Goal: Task Accomplishment & Management: Complete application form

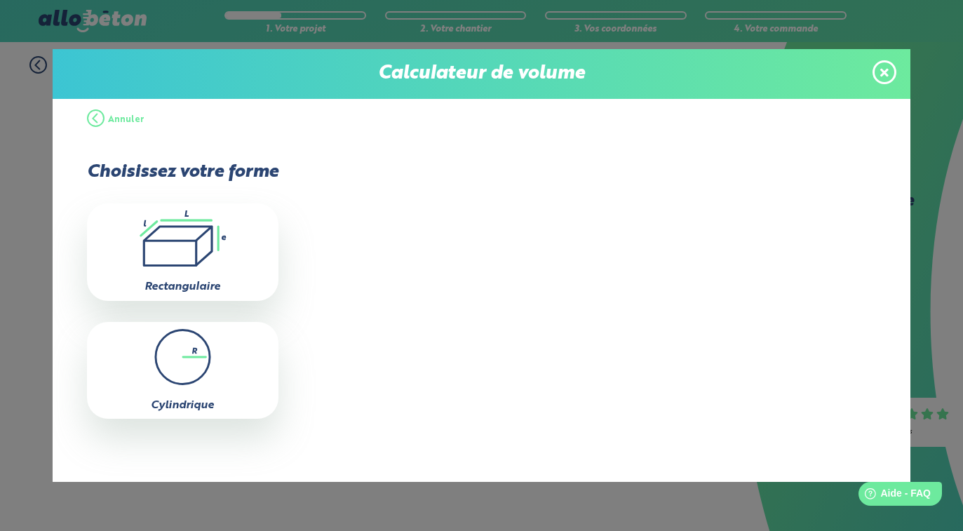
click at [183, 254] on icon ".icon-calc-rectanglea{fill:none;stroke-linecap:round;stroke-width:3px;stroke:#6…" at bounding box center [182, 238] width 177 height 56
type input "0"
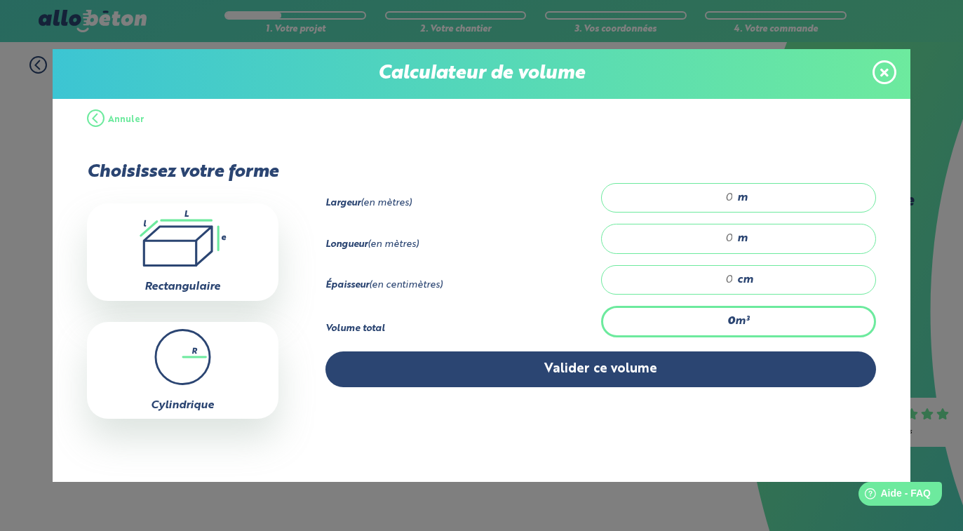
click at [712, 197] on input "number" at bounding box center [675, 198] width 118 height 14
type input "5"
click at [697, 236] on input "number" at bounding box center [675, 238] width 118 height 14
type input "5"
type input "5.5"
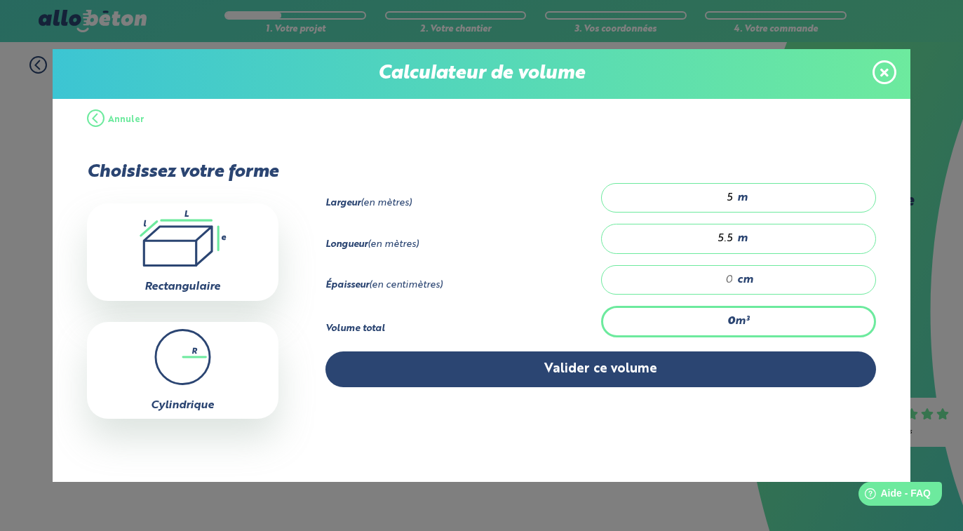
click at [718, 287] on div "cm" at bounding box center [738, 279] width 275 height 29
type input "0.275"
type input "1"
type input "4.125"
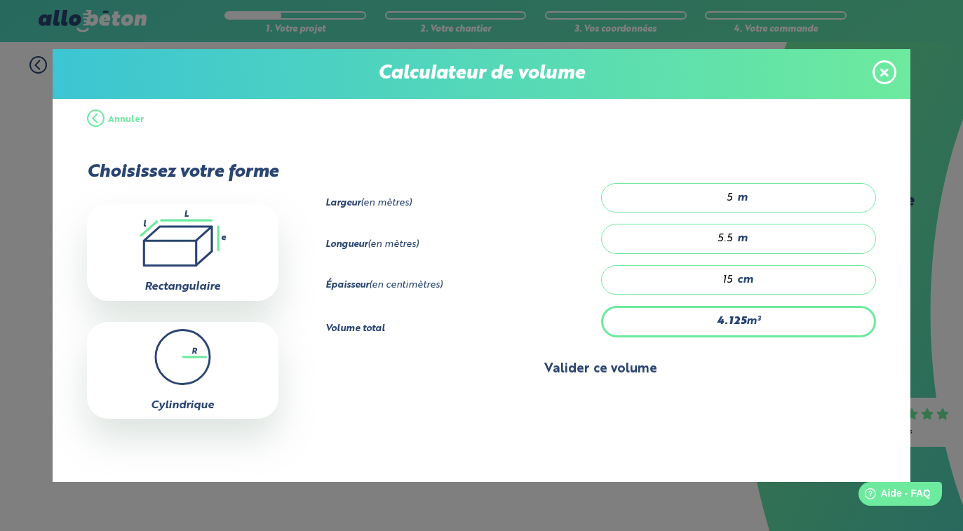
type input "15"
click at [608, 371] on button "Valider ce volume" at bounding box center [600, 369] width 550 height 36
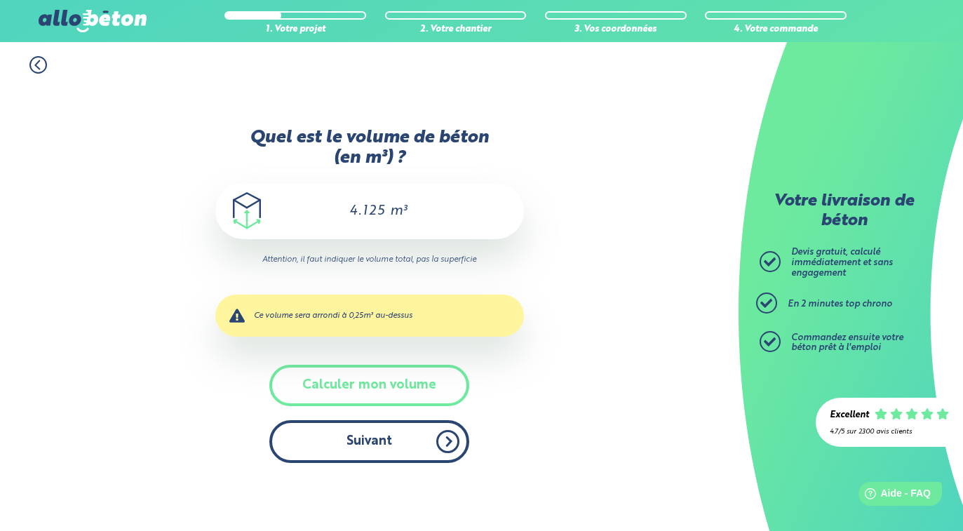
click at [386, 456] on button "Suivant" at bounding box center [369, 441] width 200 height 43
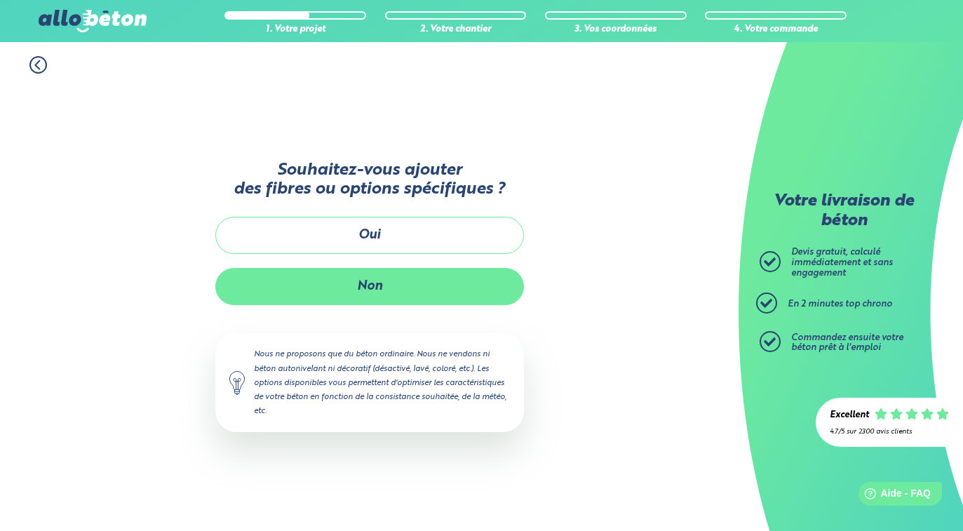
click at [382, 293] on button "Non" at bounding box center [369, 286] width 308 height 37
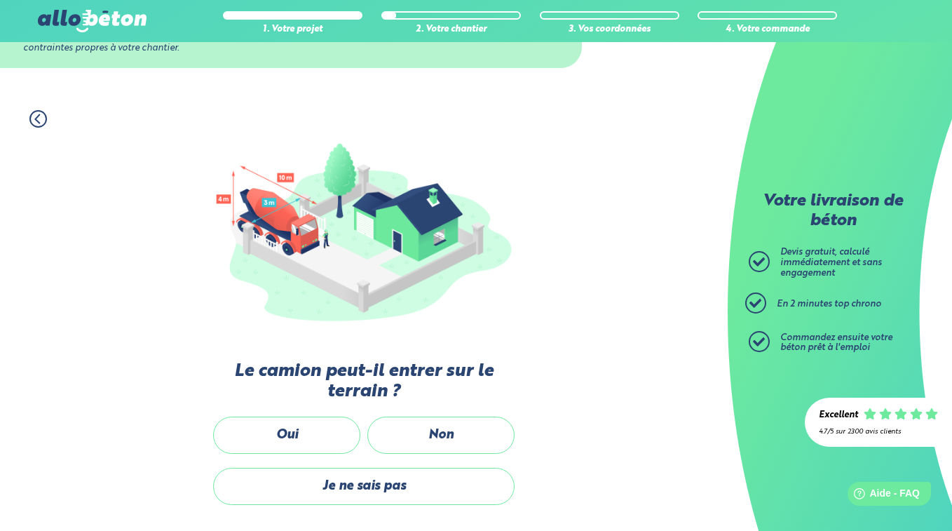
scroll to position [140, 0]
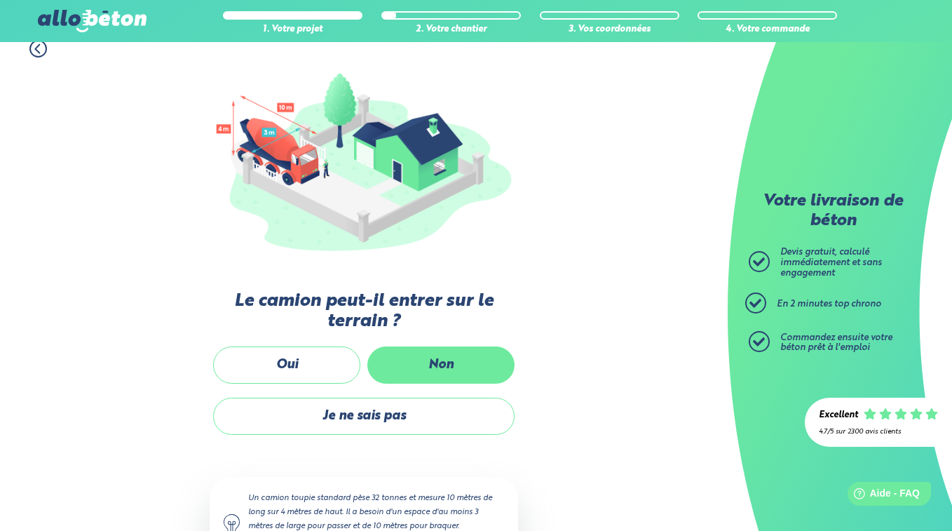
click at [437, 364] on label "Non" at bounding box center [440, 364] width 147 height 37
click at [0, 0] on input "Non" at bounding box center [0, 0] width 0 height 0
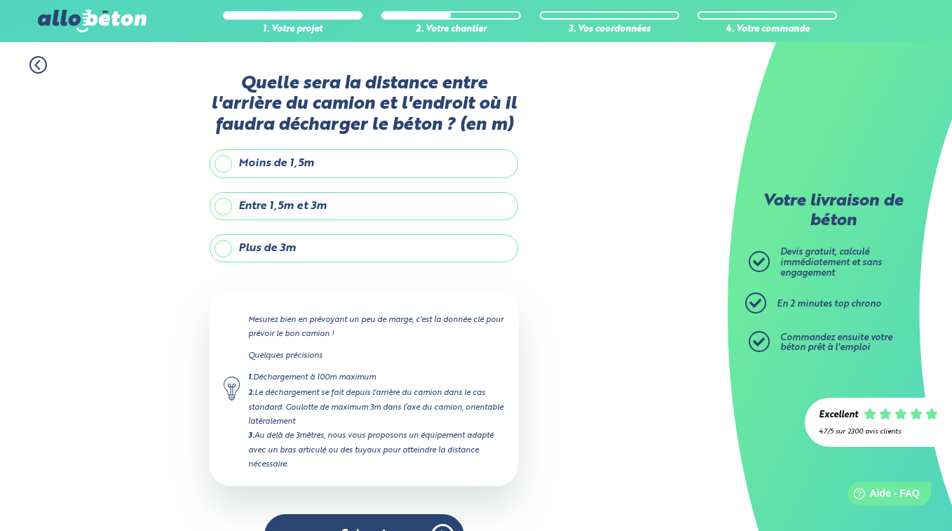
click at [226, 251] on label "Plus de 3m" at bounding box center [364, 248] width 308 height 28
click at [0, 0] on input "Plus de 3m" at bounding box center [0, 0] width 0 height 0
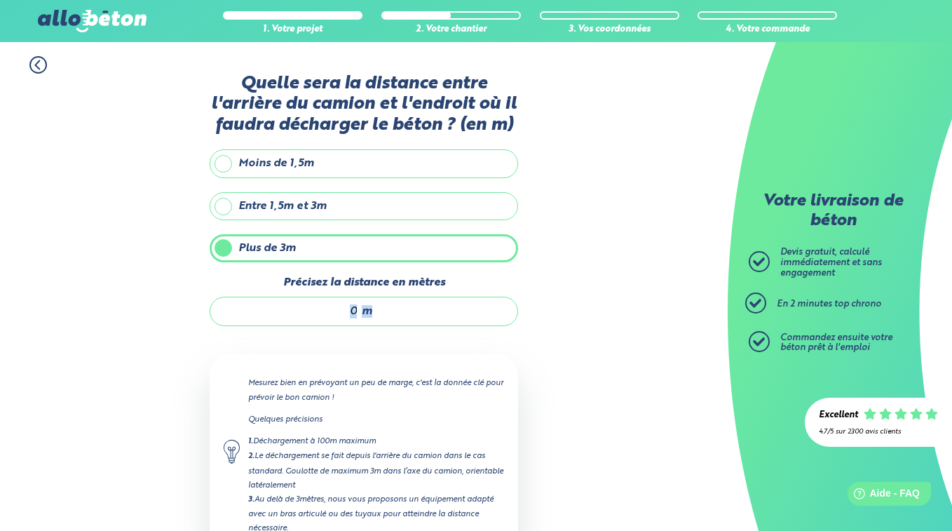
drag, startPoint x: 312, startPoint y: 319, endPoint x: 296, endPoint y: 322, distance: 16.5
click at [296, 322] on div "m" at bounding box center [364, 311] width 308 height 29
type input "12"
click at [559, 297] on div "1. Votre projet 2. Votre chantier 3. Vos coordonnées 4. Votre commande Quelle s…" at bounding box center [364, 338] width 728 height 592
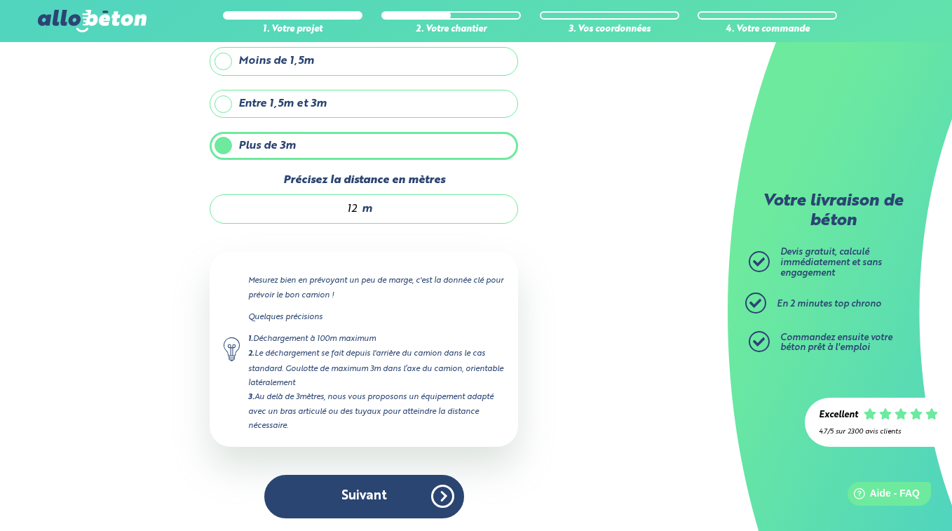
scroll to position [104, 0]
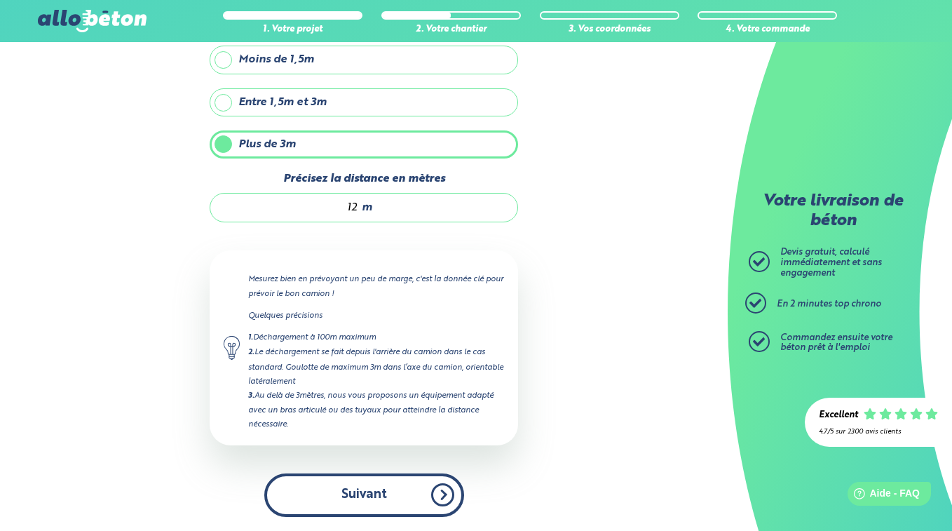
click at [392, 487] on button "Suivant" at bounding box center [364, 494] width 200 height 43
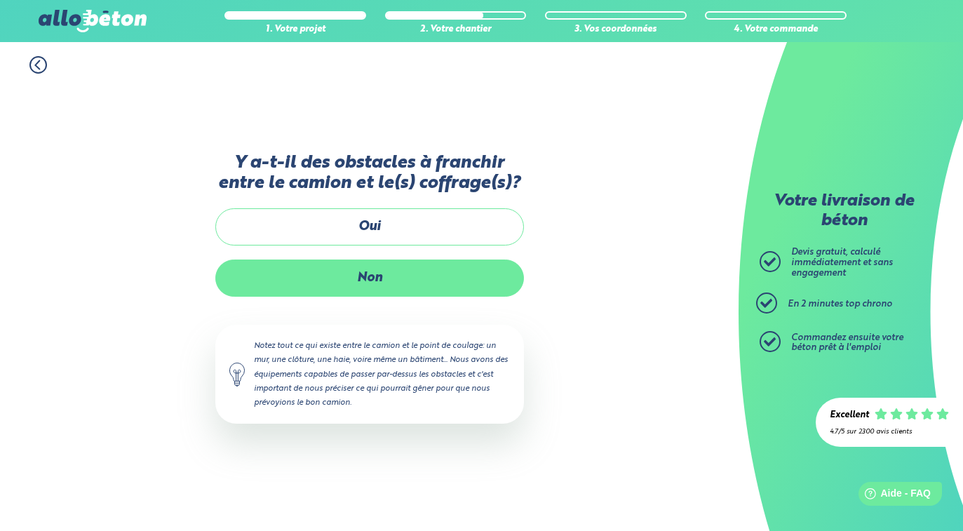
click at [376, 283] on label "Non" at bounding box center [369, 277] width 308 height 37
click at [0, 0] on input "Non" at bounding box center [0, 0] width 0 height 0
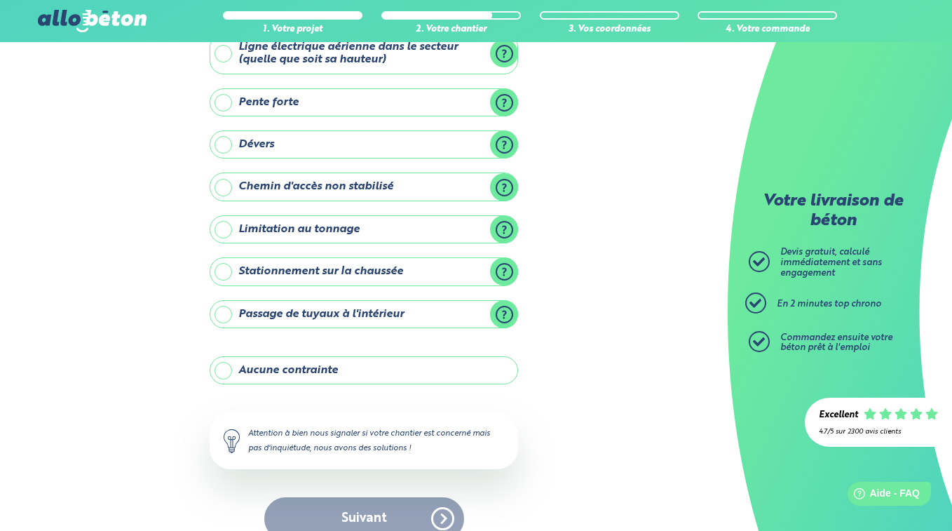
scroll to position [119, 0]
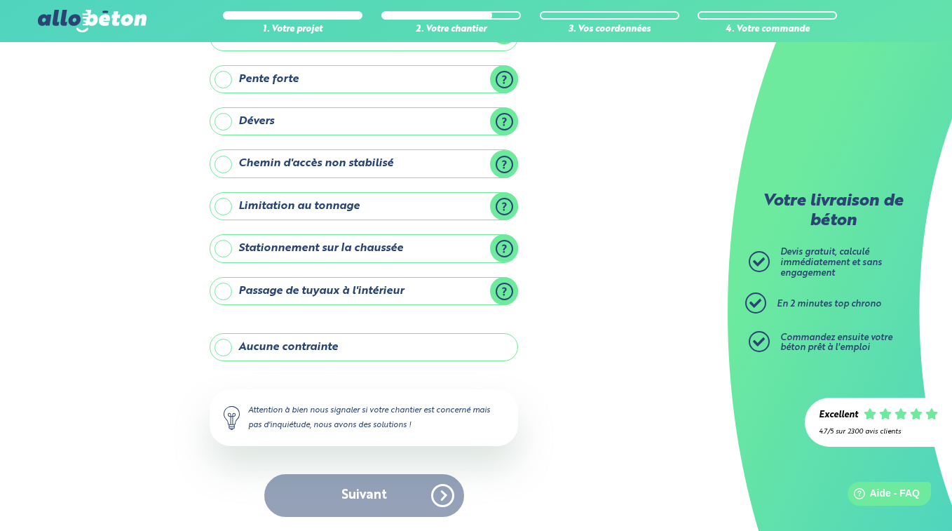
click at [223, 346] on label "Aucune contrainte" at bounding box center [364, 347] width 308 height 28
click at [0, 0] on input "Aucune contrainte" at bounding box center [0, 0] width 0 height 0
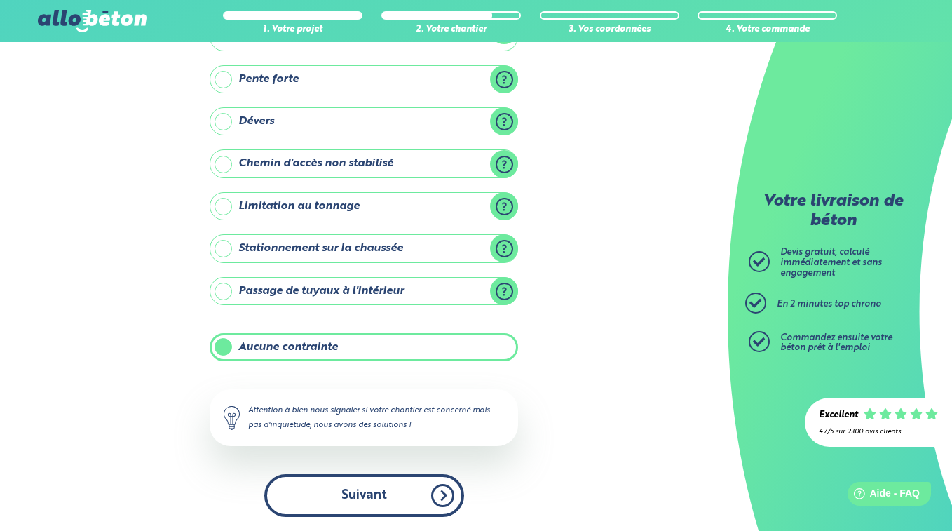
click at [367, 493] on button "Suivant" at bounding box center [364, 495] width 200 height 43
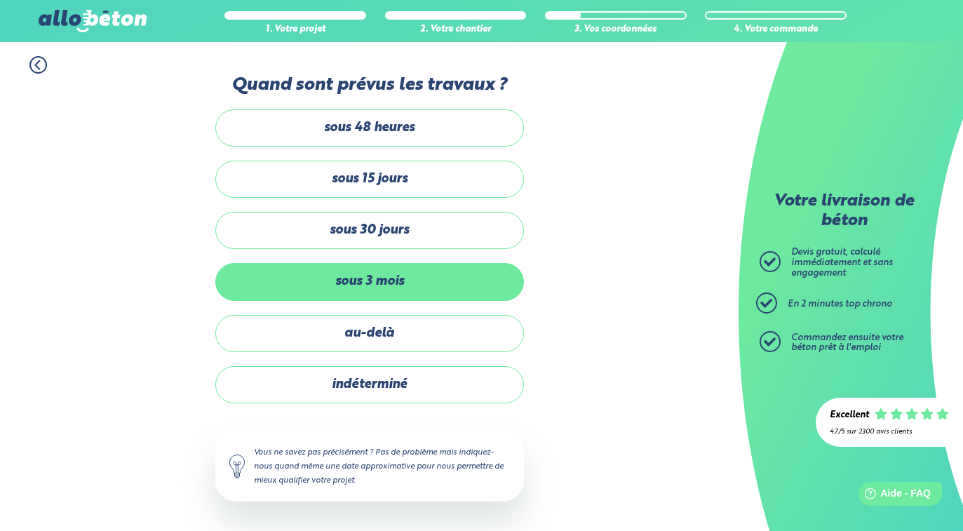
click at [312, 283] on label "sous 3 mois" at bounding box center [369, 281] width 308 height 37
click at [0, 0] on input "sous 3 mois" at bounding box center [0, 0] width 0 height 0
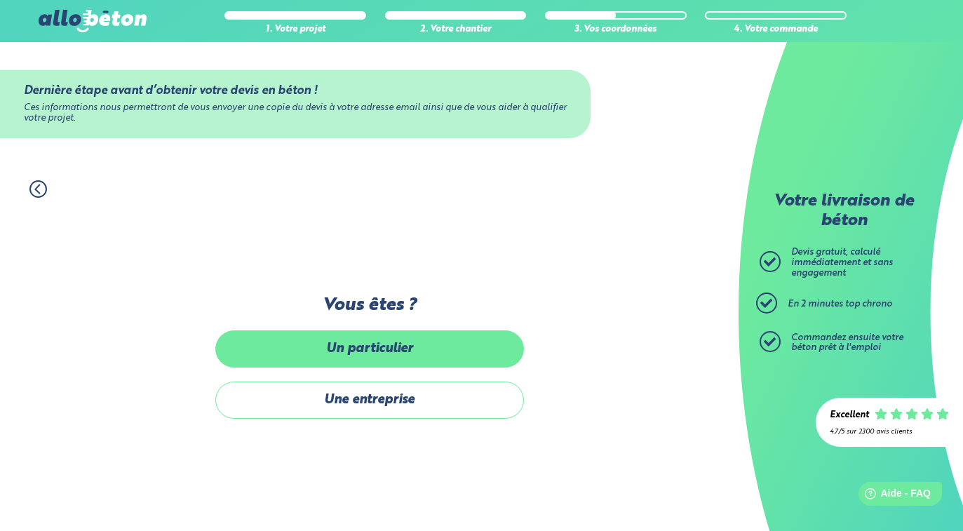
click at [345, 349] on label "Un particulier" at bounding box center [369, 348] width 308 height 37
click at [0, 0] on input "Un particulier" at bounding box center [0, 0] width 0 height 0
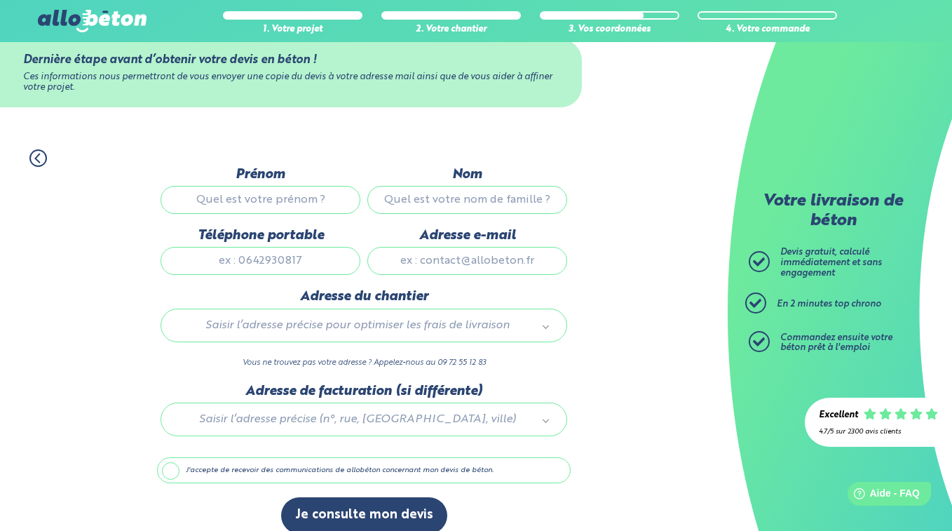
scroll to position [48, 0]
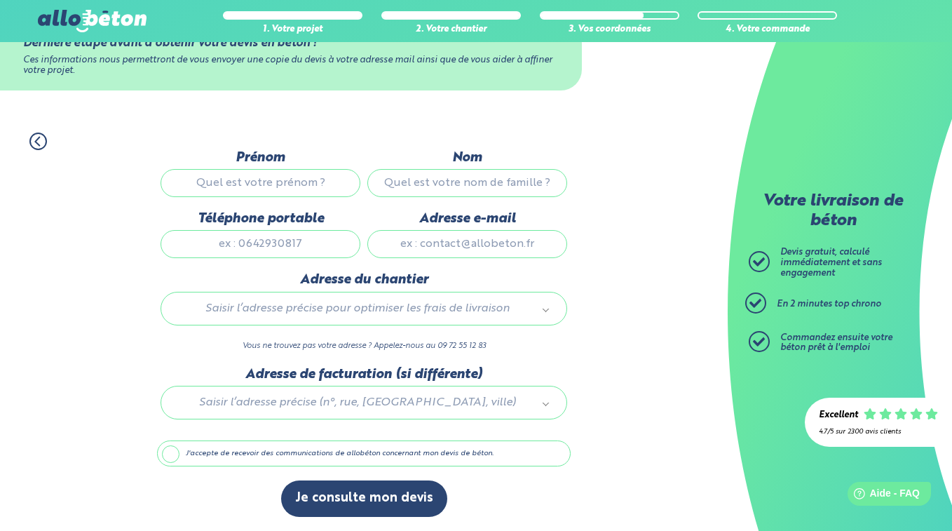
click at [282, 179] on input "Prénom" at bounding box center [261, 183] width 200 height 28
type input "fabien"
type input "planella"
click at [298, 241] on input "Téléphone portable" at bounding box center [261, 244] width 200 height 28
type input "0645796977"
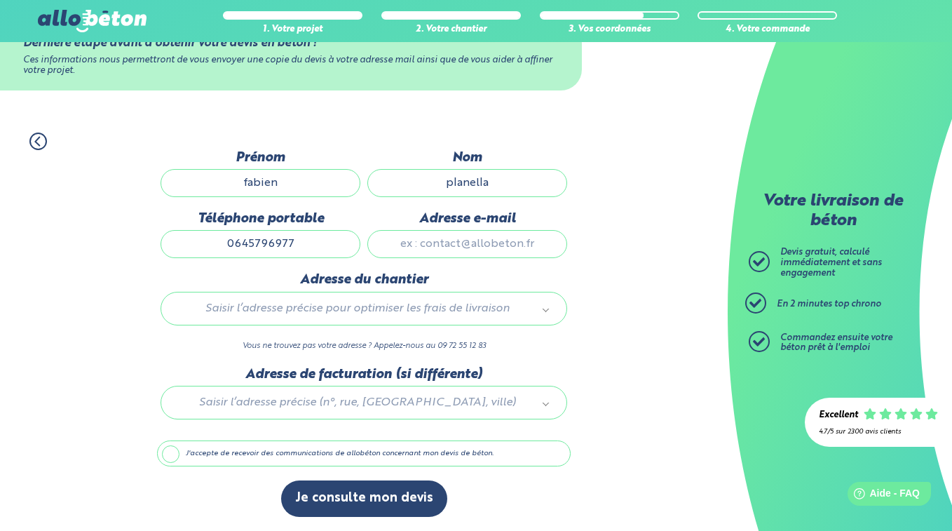
click at [493, 246] on input "Adresse e-mail" at bounding box center [467, 244] width 200 height 28
type input "[EMAIL_ADDRESS][DOMAIN_NAME]"
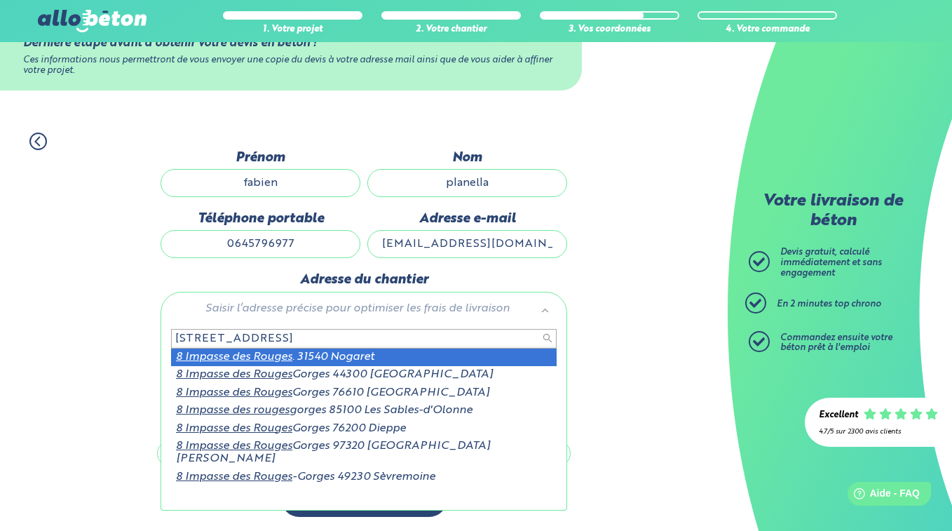
type input "[STREET_ADDRESS]"
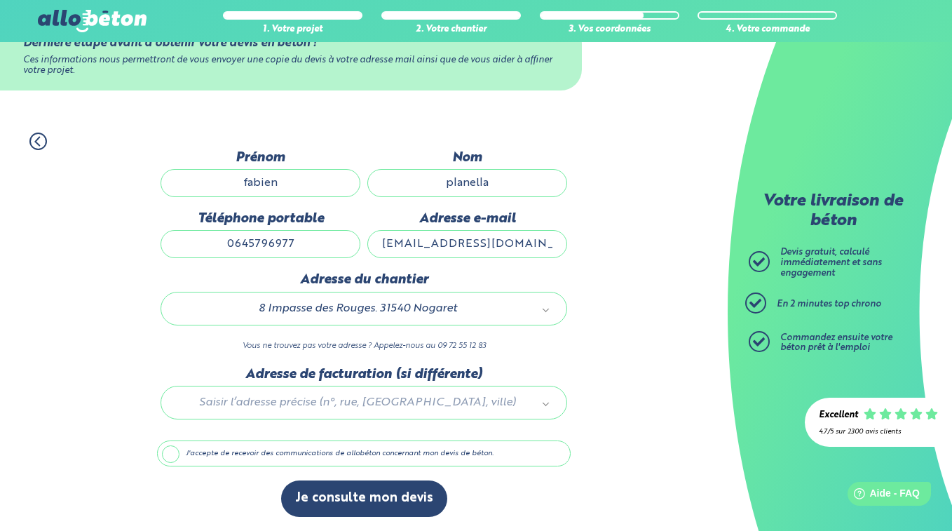
click at [174, 458] on label "J'accepte de recevoir des communications de allobéton concernant mon devis de b…" at bounding box center [364, 453] width 414 height 27
click at [0, 0] on input "J'accepte de recevoir des communications de allobéton concernant mon devis de b…" at bounding box center [0, 0] width 0 height 0
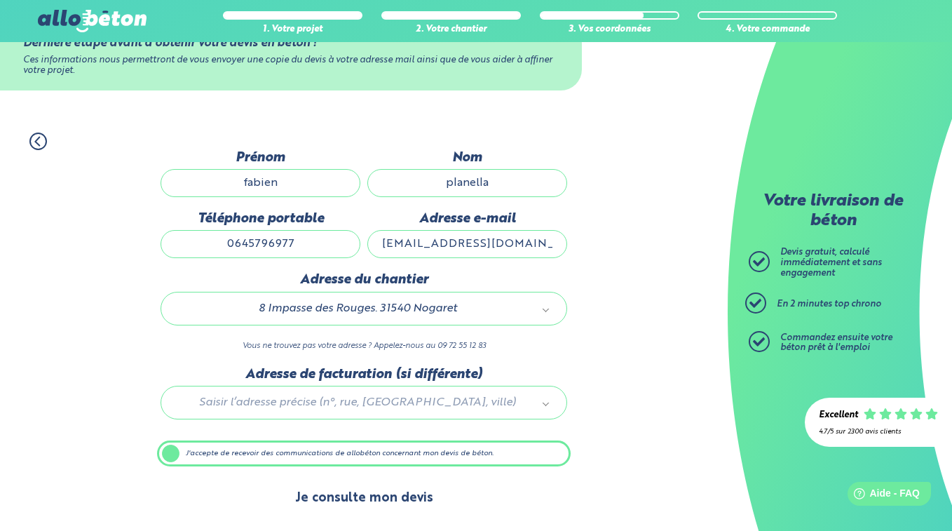
click at [360, 491] on button "Je consulte mon devis" at bounding box center [364, 498] width 166 height 36
